Goal: Check status: Check status

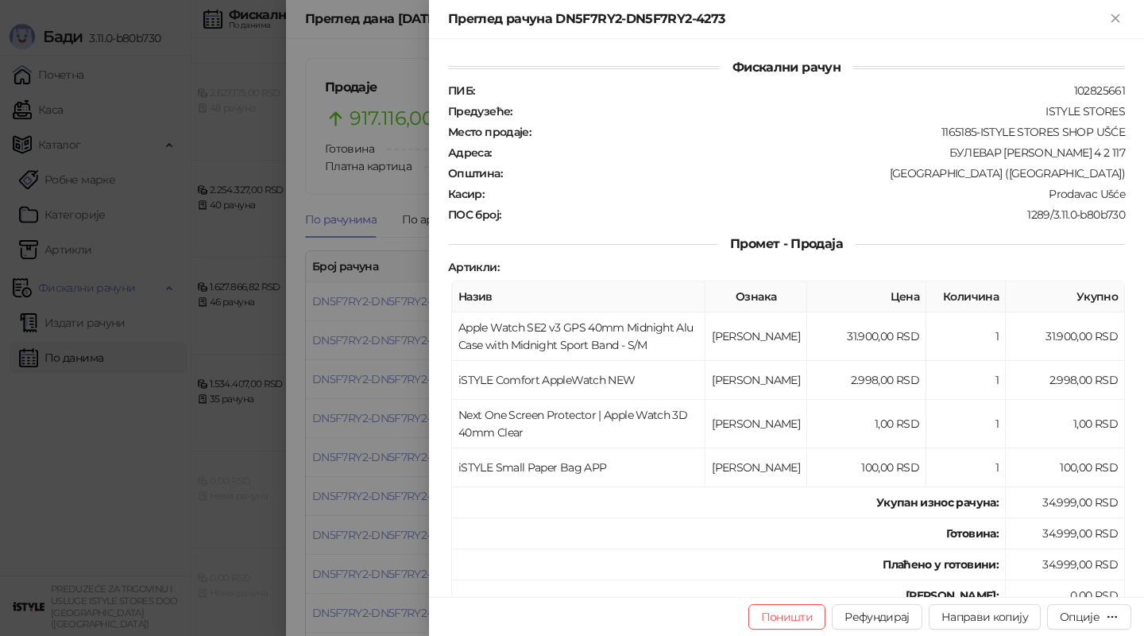
scroll to position [522, 0]
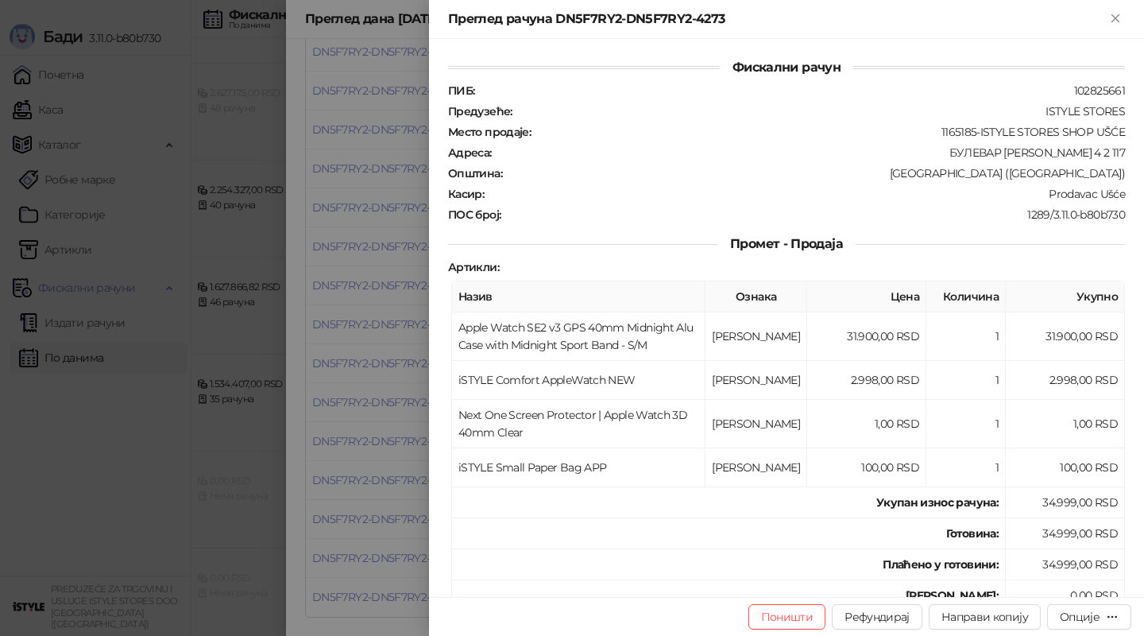
click at [406, 215] on div at bounding box center [572, 318] width 1144 height 636
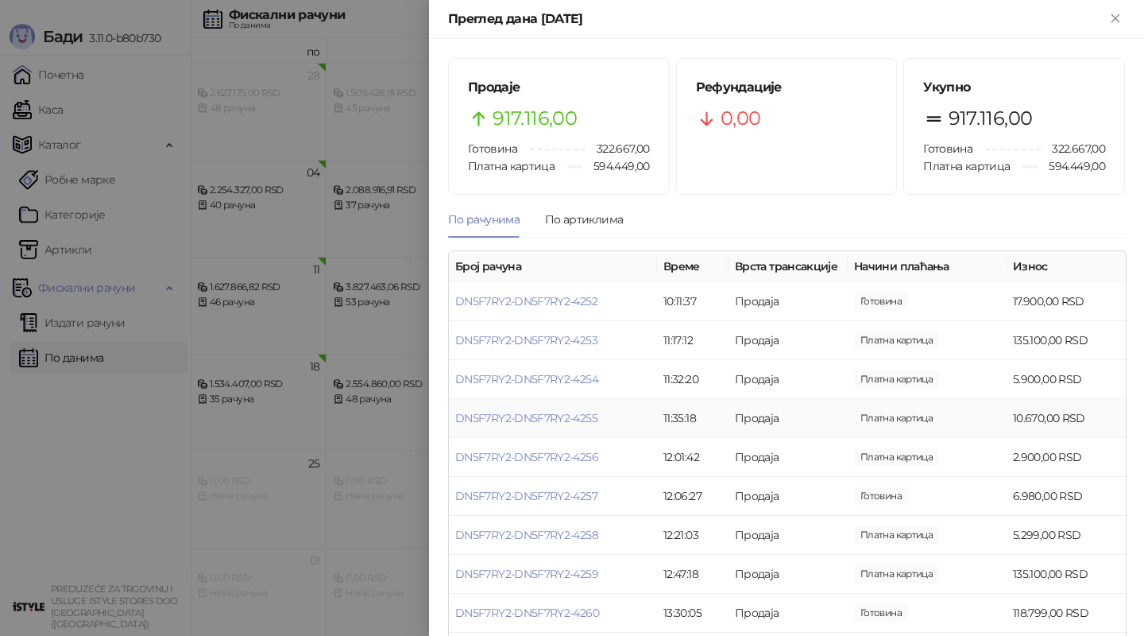
scroll to position [522, 0]
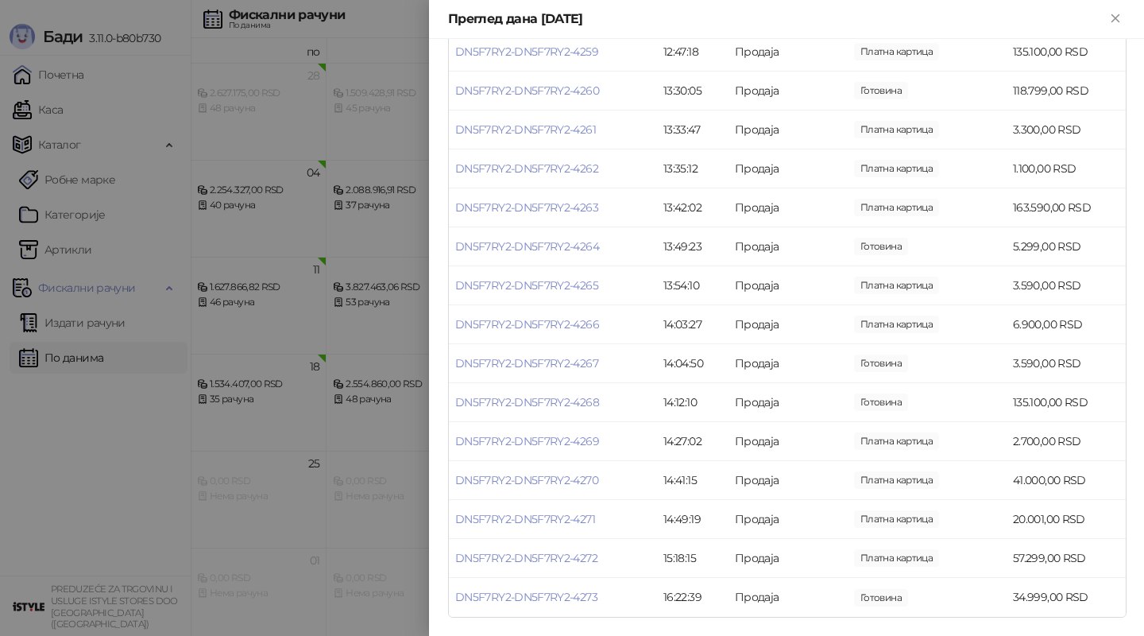
click at [308, 403] on div at bounding box center [572, 318] width 1144 height 636
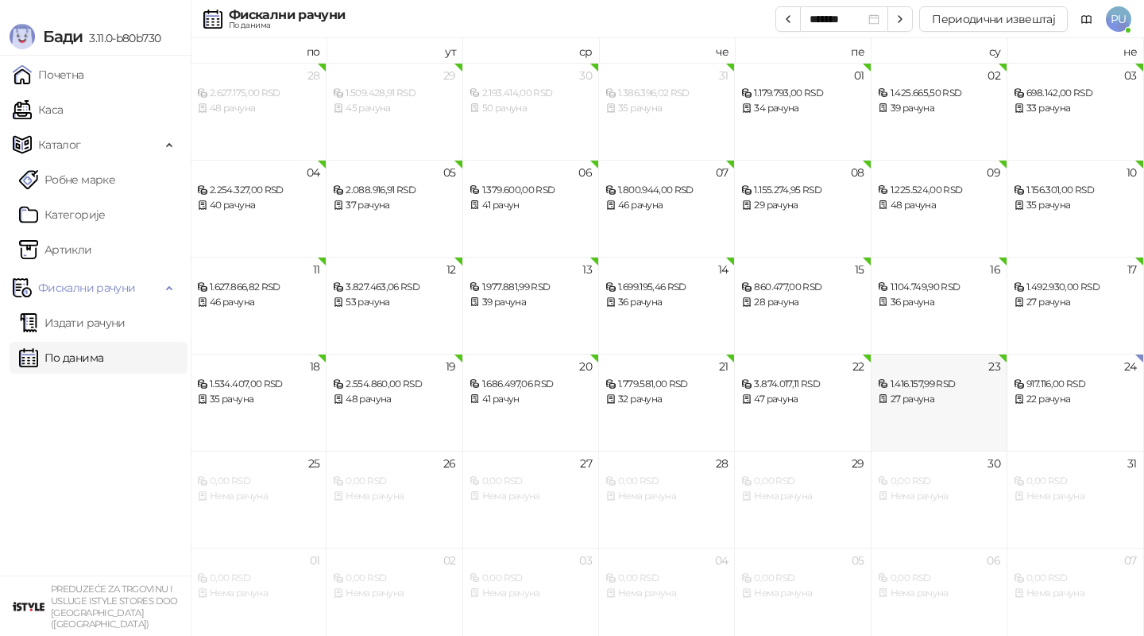
click at [995, 411] on div "23 1.416.157,99 RSD 27 рачуна" at bounding box center [940, 402] width 136 height 97
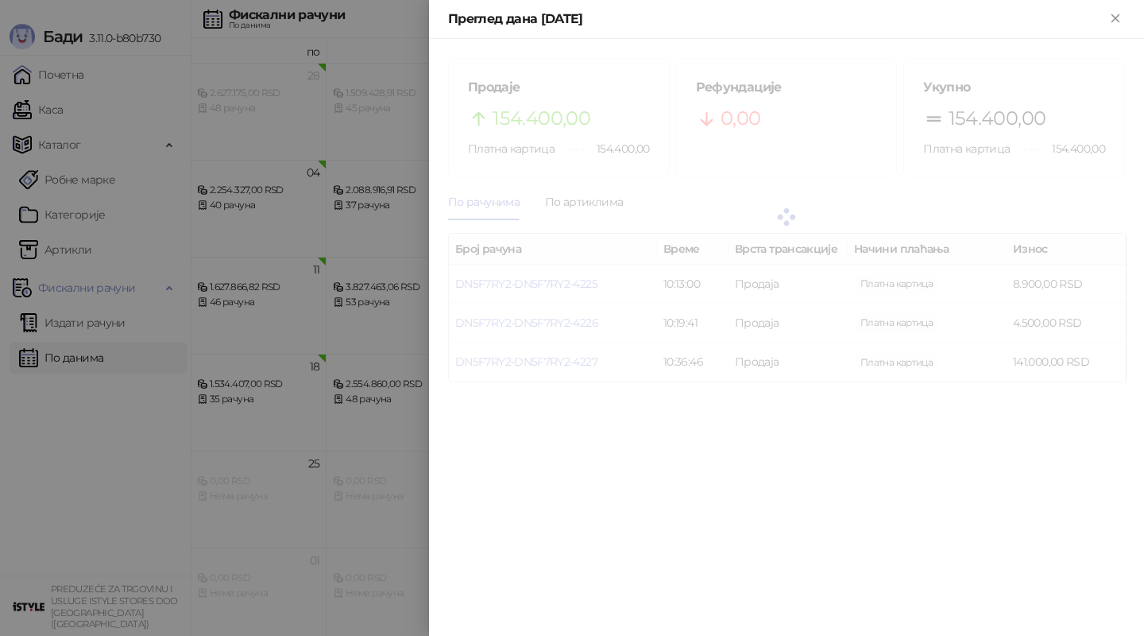
click at [284, 445] on div at bounding box center [572, 318] width 1144 height 636
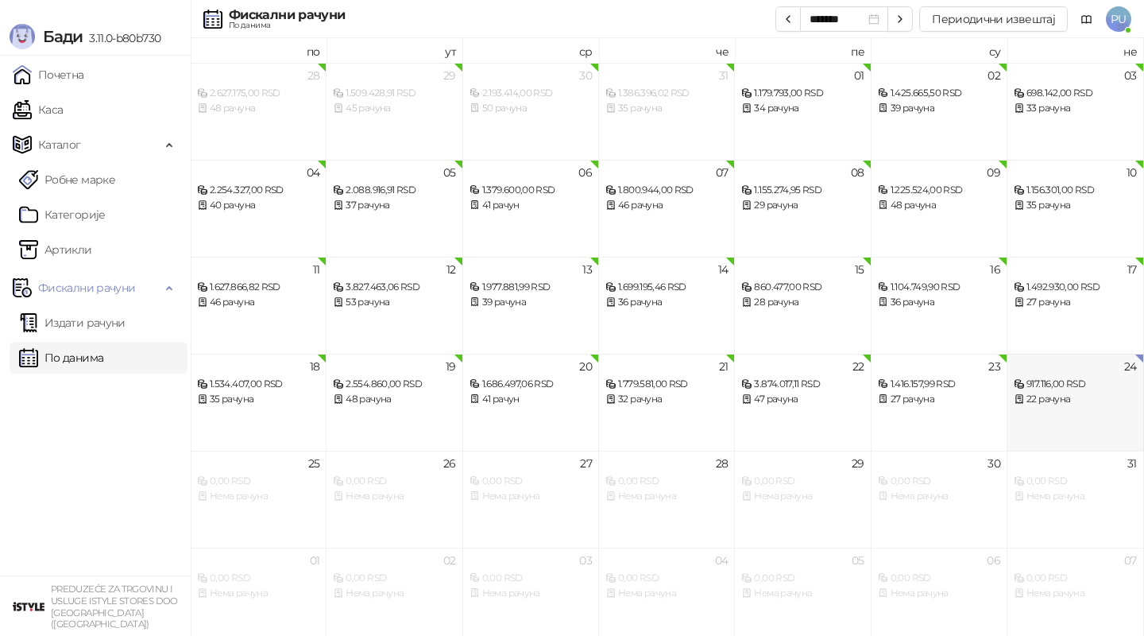
click at [1113, 394] on div "22 рачуна" at bounding box center [1075, 399] width 122 height 15
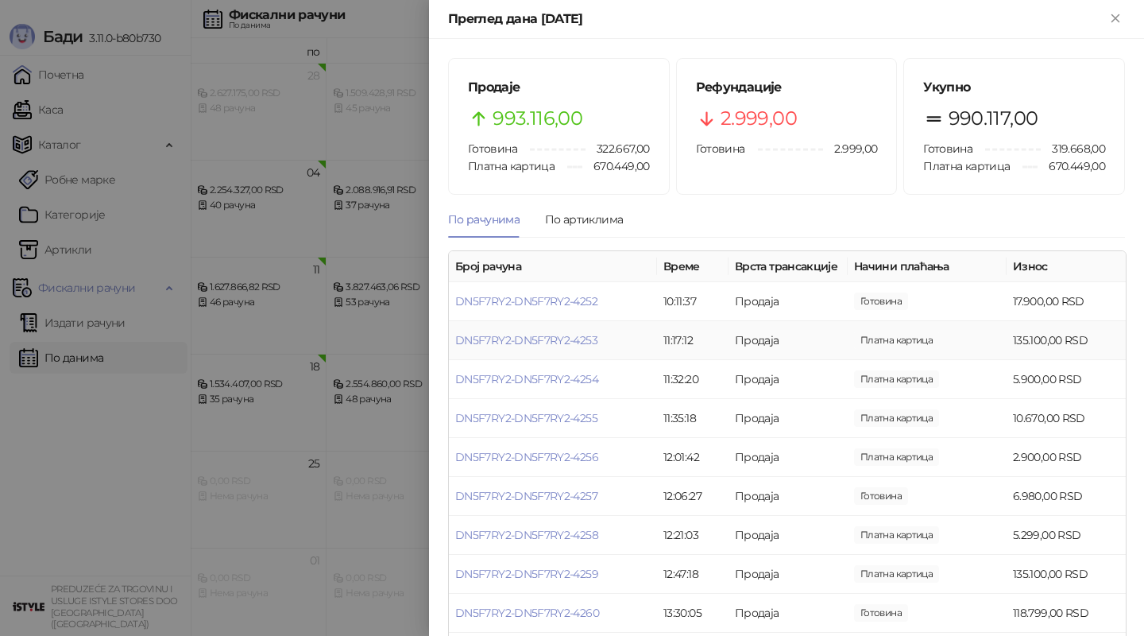
scroll to position [600, 0]
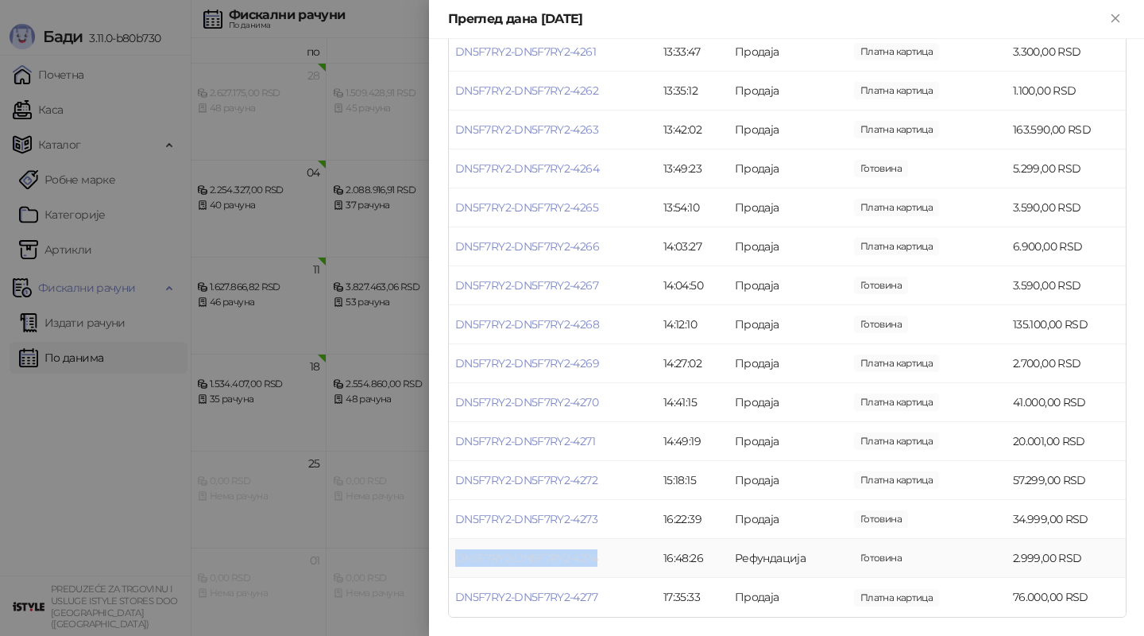
drag, startPoint x: 606, startPoint y: 557, endPoint x: 458, endPoint y: 559, distance: 147.8
click at [458, 559] on td "DN5F7RY2-DN5F7RY2-4274" at bounding box center [553, 558] width 208 height 39
copy link "DN5F7RY2-DN5F7RY2-4274"
click at [379, 507] on div at bounding box center [572, 318] width 1144 height 636
